Goal: Information Seeking & Learning: Check status

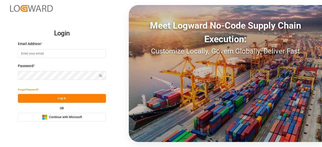
click at [50, 111] on div "OR Microsoft Logo Continue with Microsoft" at bounding box center [62, 114] width 88 height 15
click at [52, 114] on button "Microsoft Logo Continue with Microsoft" at bounding box center [62, 117] width 88 height 9
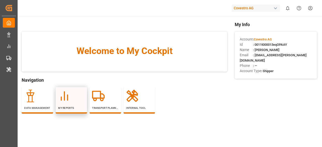
click at [68, 103] on div "My Reports" at bounding box center [71, 100] width 26 height 20
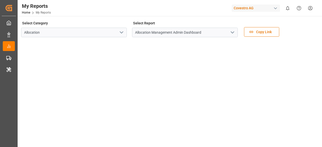
click at [234, 33] on icon "open menu" at bounding box center [232, 32] width 6 height 6
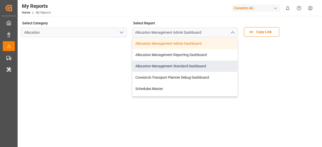
click at [199, 69] on div "Allocation Management Standard Dashboard" at bounding box center [184, 66] width 105 height 11
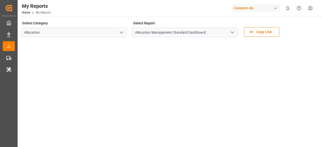
click at [171, 79] on div "Select Category Allocation Select Report Allocation Management Standard Dashboa…" at bounding box center [169, 62] width 296 height 84
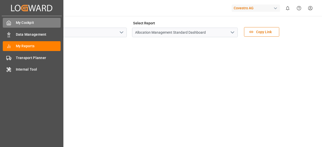
click at [18, 22] on span "My Cockpit" at bounding box center [38, 22] width 45 height 5
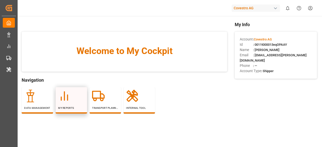
click at [81, 101] on div at bounding box center [71, 96] width 26 height 13
click at [84, 93] on div at bounding box center [71, 96] width 26 height 13
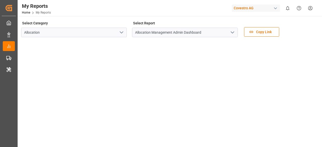
click at [232, 34] on icon "open menu" at bounding box center [232, 32] width 6 height 6
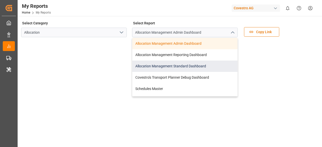
click at [178, 67] on div "Allocation Management Standard Dashboard" at bounding box center [184, 66] width 105 height 11
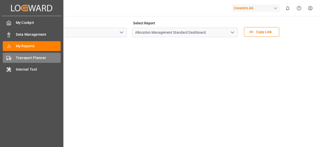
click at [14, 60] on div "Transport Planner Transport Planner" at bounding box center [32, 58] width 58 height 10
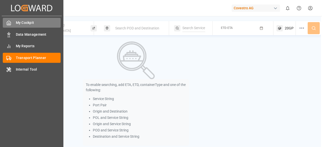
click at [11, 25] on icon at bounding box center [8, 22] width 5 height 5
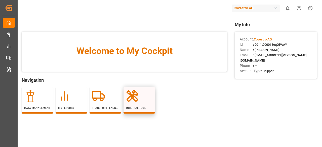
click at [129, 105] on div "Internal Tool" at bounding box center [139, 100] width 26 height 20
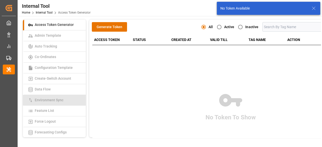
scroll to position [75, 0]
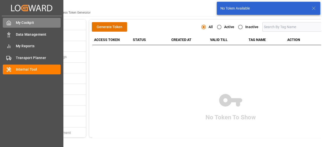
click at [31, 21] on span "My Cockpit" at bounding box center [38, 22] width 45 height 5
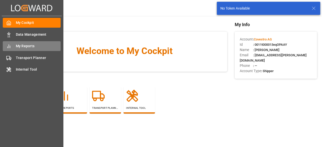
click at [17, 46] on span "My Reports" at bounding box center [38, 45] width 45 height 5
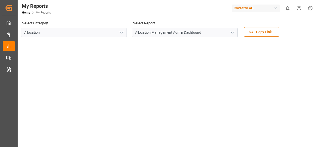
click at [232, 31] on icon "open menu" at bounding box center [232, 32] width 6 height 6
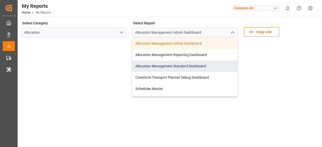
click at [184, 65] on div "Allocation Management Standard Dashboard" at bounding box center [184, 66] width 105 height 11
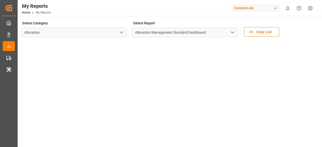
click at [122, 34] on icon "open menu" at bounding box center [121, 32] width 6 height 6
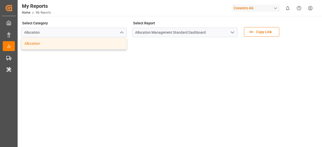
click at [116, 42] on div "Allocation" at bounding box center [73, 43] width 105 height 11
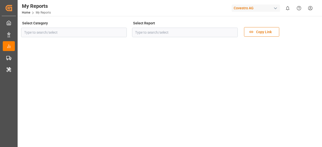
type input "Allocation"
type input "Allocation Management Admin Dashboard"
